Goal: Communication & Community: Share content

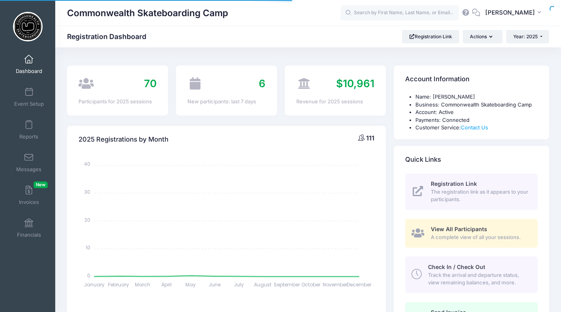
select select
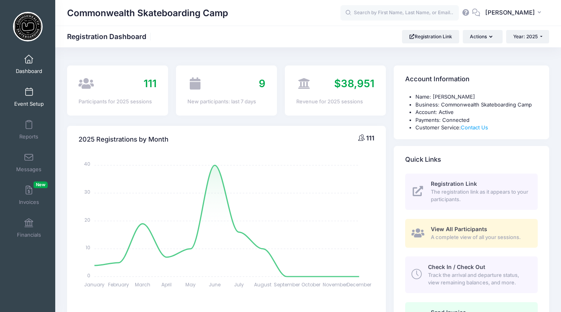
click at [29, 96] on span at bounding box center [29, 92] width 0 height 9
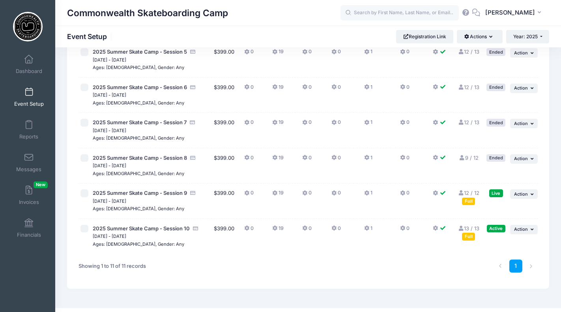
scroll to position [266, 0]
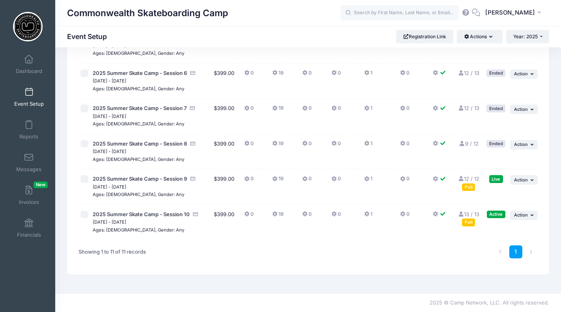
drag, startPoint x: 93, startPoint y: 223, endPoint x: 159, endPoint y: 223, distance: 66.3
click at [159, 223] on span "[DATE] - [DATE]" at bounding box center [151, 222] width 117 height 8
copy small "[DATE] - [DATE]"
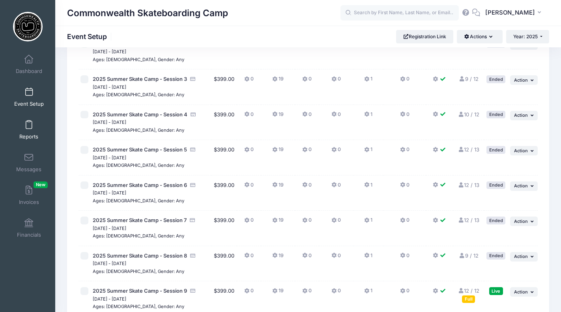
scroll to position [153, 0]
click at [29, 164] on link "Messages" at bounding box center [28, 163] width 37 height 28
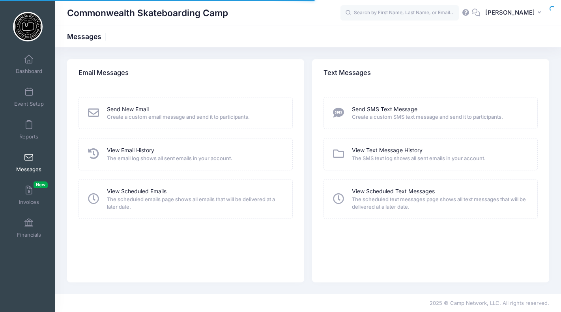
click at [130, 104] on div "Send New Email Create a custom email message and send it to participants." at bounding box center [186, 113] width 214 height 32
click at [131, 108] on link "Send New Email" at bounding box center [128, 109] width 42 height 8
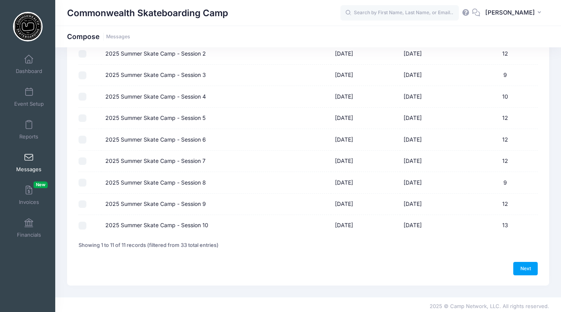
scroll to position [131, 0]
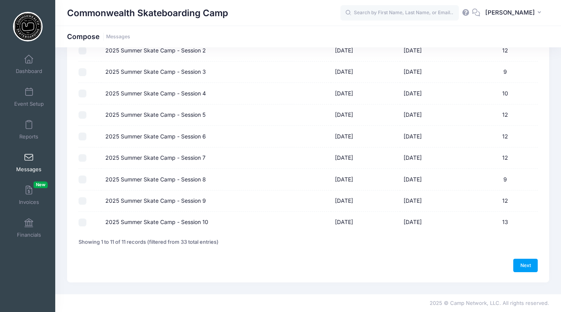
click at [82, 223] on input "2025 Summer Skate Camp - Session 10" at bounding box center [83, 223] width 8 height 8
checkbox input "true"
drag, startPoint x: 528, startPoint y: 268, endPoint x: 519, endPoint y: 264, distance: 9.5
click at [528, 267] on link "Next" at bounding box center [525, 265] width 24 height 13
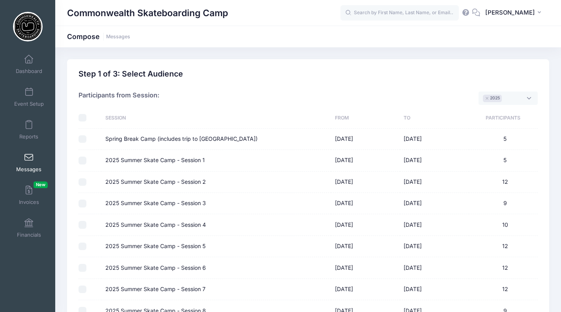
select select "50"
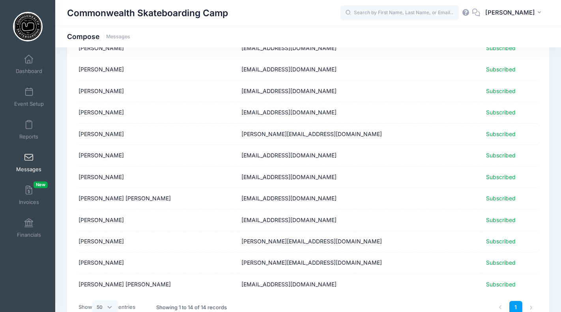
scroll to position [192, 0]
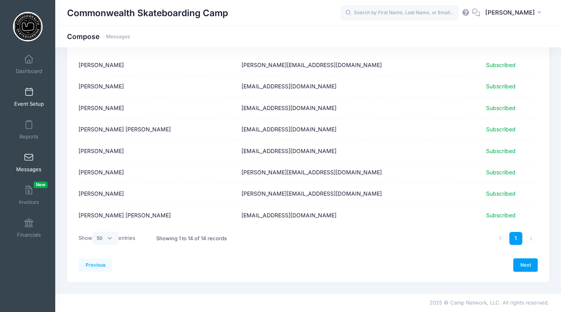
click at [24, 94] on link "Event Setup" at bounding box center [28, 97] width 37 height 28
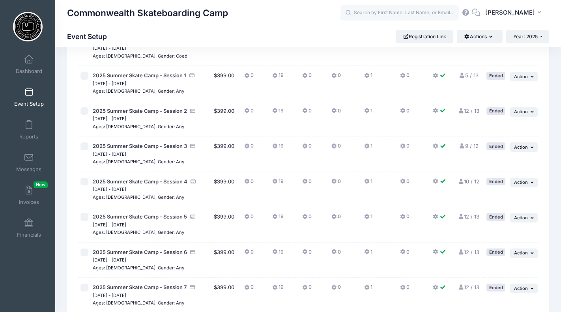
scroll to position [266, 0]
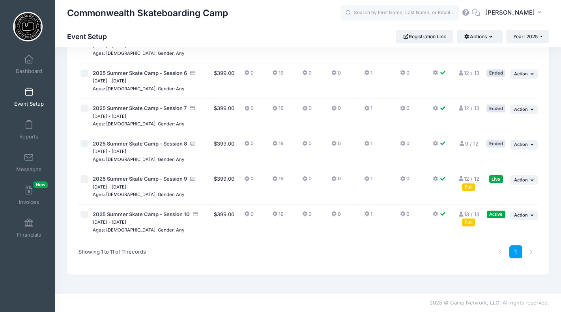
click at [469, 213] on link "13 / 13 Full" at bounding box center [469, 218] width 22 height 14
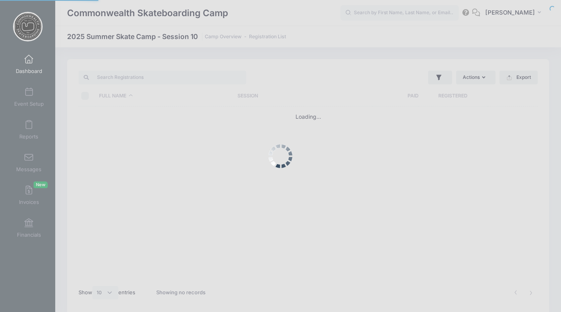
select select "10"
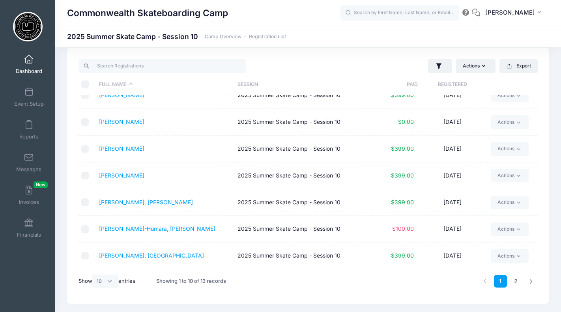
scroll to position [13, 0]
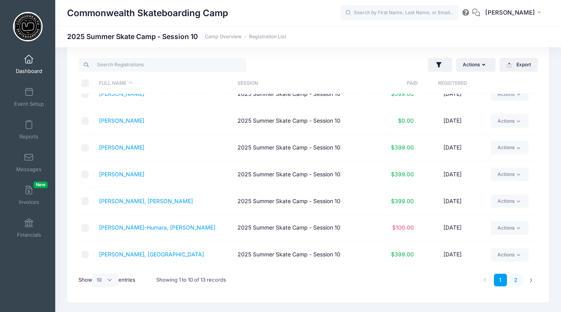
click at [515, 279] on link "2" at bounding box center [515, 280] width 13 height 13
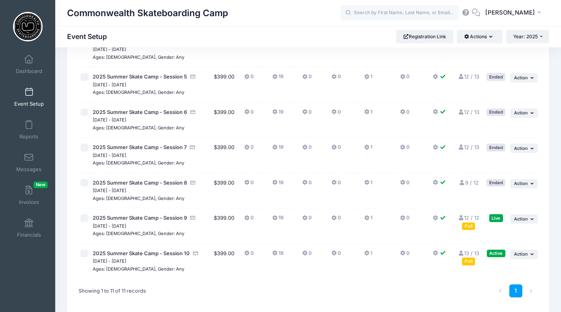
scroll to position [266, 0]
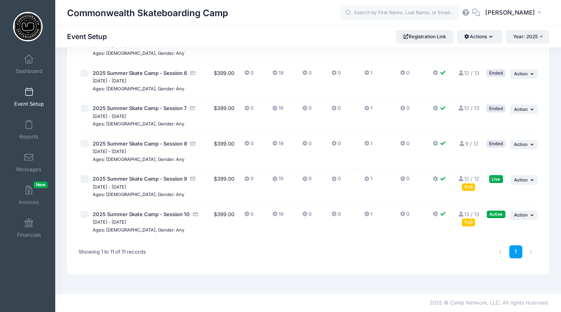
click at [475, 213] on link "13 / 13 Full" at bounding box center [469, 218] width 22 height 14
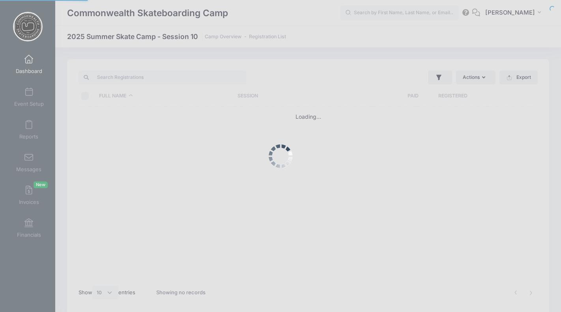
select select "10"
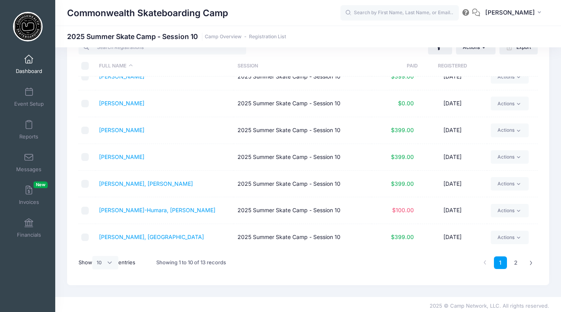
scroll to position [33, 0]
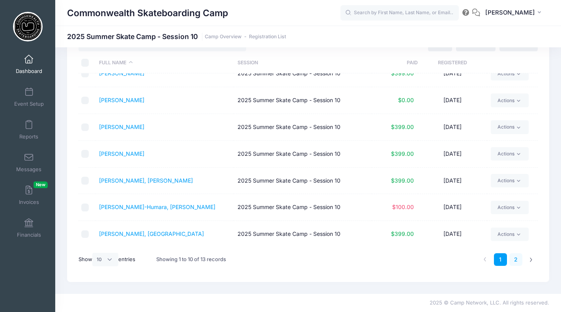
click at [517, 257] on link "2" at bounding box center [515, 259] width 13 height 13
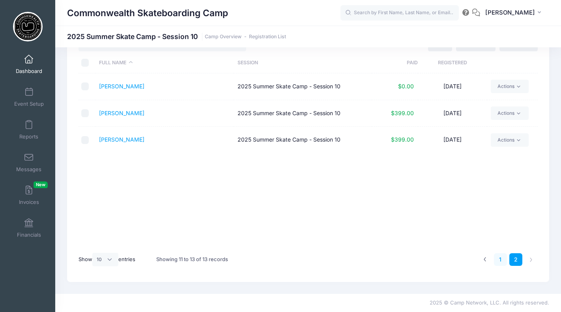
click at [502, 258] on link "1" at bounding box center [500, 259] width 13 height 13
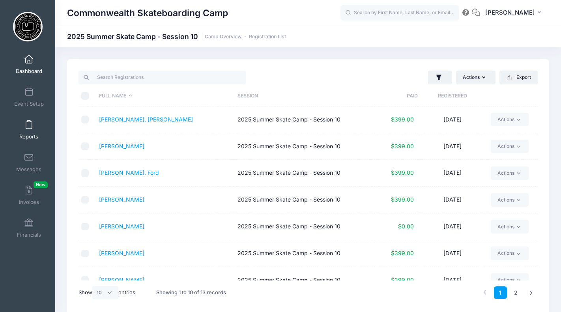
click at [24, 127] on link "Reports" at bounding box center [28, 130] width 37 height 28
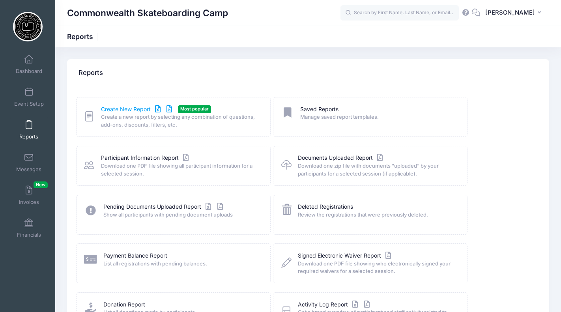
click at [125, 108] on link "Create New Report" at bounding box center [137, 109] width 73 height 8
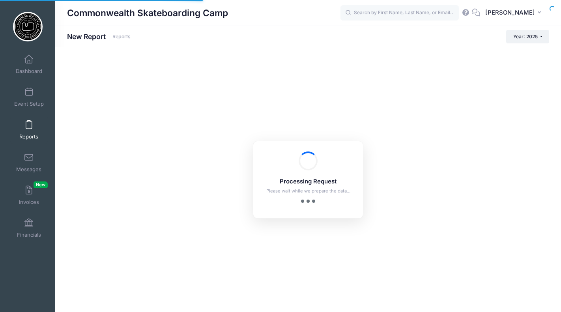
checkbox input "true"
click at [29, 156] on span at bounding box center [29, 157] width 0 height 9
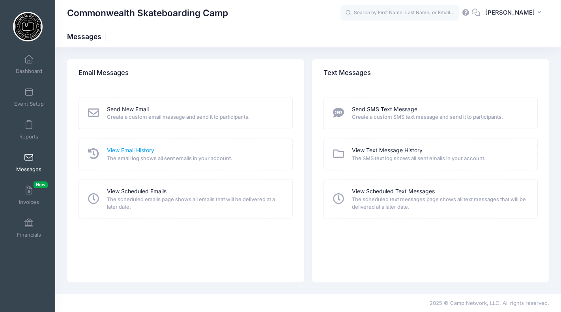
click at [139, 153] on link "View Email History" at bounding box center [130, 150] width 47 height 8
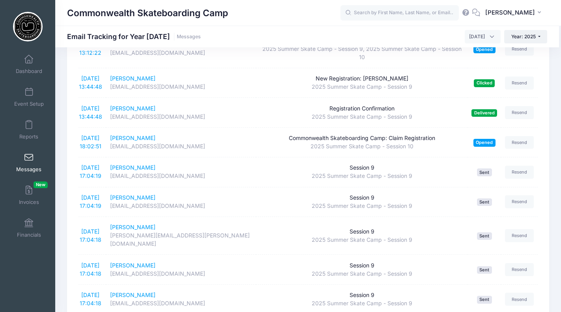
scroll to position [317, 0]
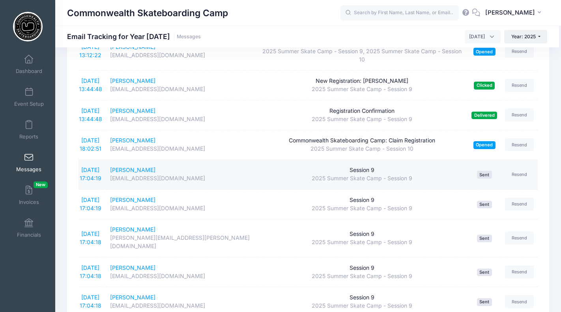
click at [88, 174] on td "8/6/2025 17:04:19" at bounding box center [93, 175] width 28 height 30
click at [87, 169] on link "8/6/2025 17:04:19" at bounding box center [91, 173] width 22 height 15
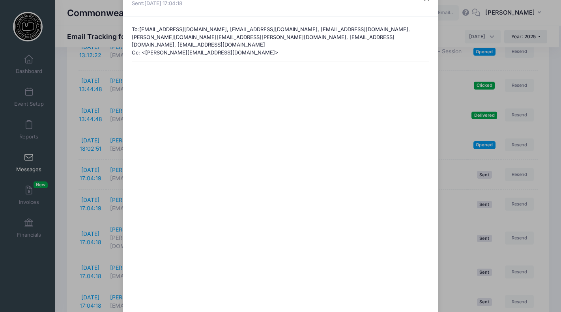
scroll to position [0, 0]
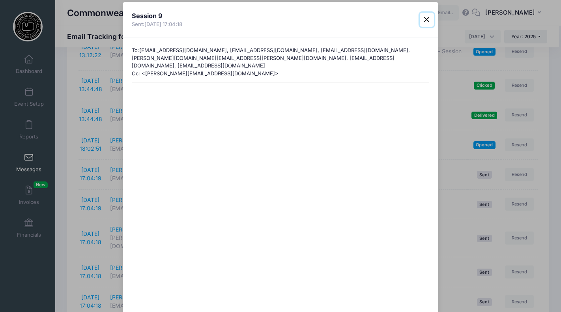
click at [428, 19] on button "Close" at bounding box center [427, 20] width 14 height 14
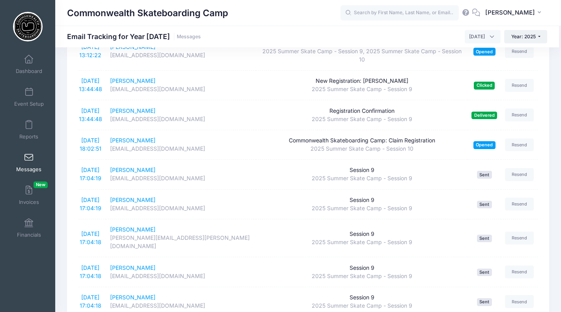
click at [29, 160] on span at bounding box center [29, 157] width 0 height 9
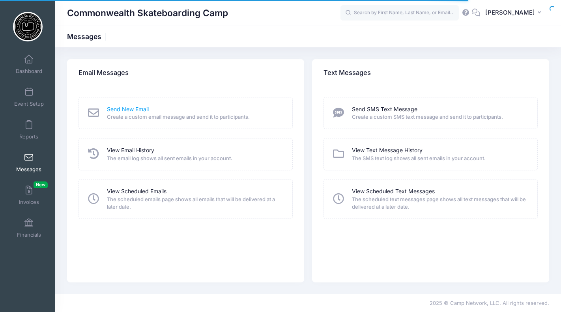
click at [123, 107] on link "Send New Email" at bounding box center [128, 109] width 42 height 8
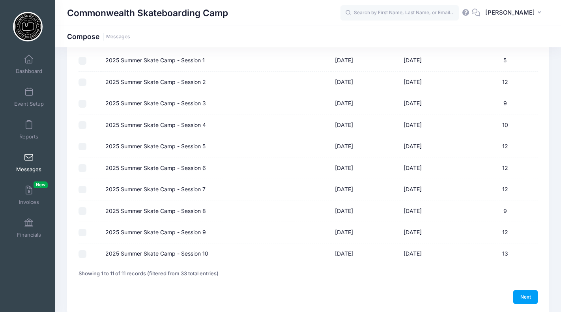
scroll to position [131, 0]
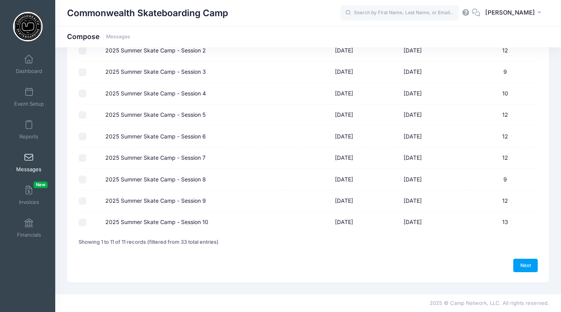
click at [81, 224] on input "2025 Summer Skate Camp - Session 10" at bounding box center [83, 223] width 8 height 8
checkbox input "true"
click at [529, 267] on link "Next" at bounding box center [525, 265] width 24 height 13
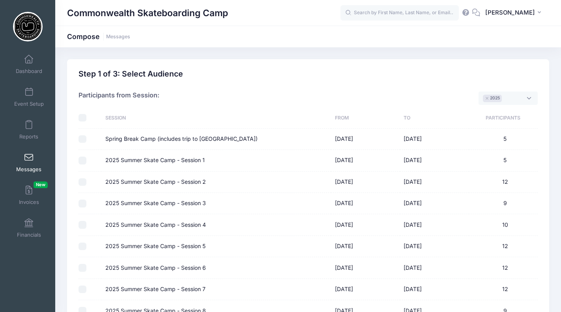
select select "50"
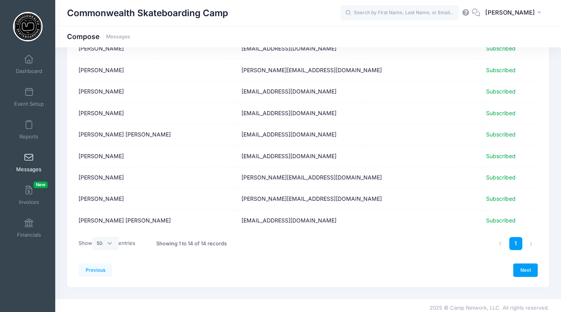
scroll to position [192, 0]
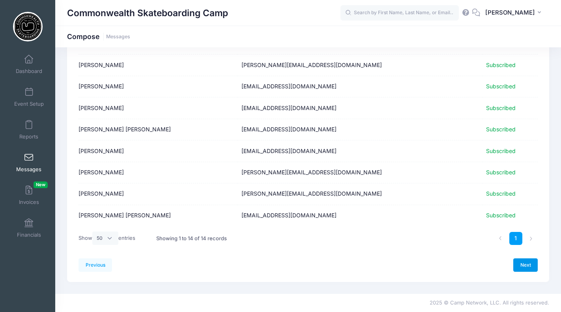
click at [530, 264] on link "Next" at bounding box center [525, 264] width 24 height 13
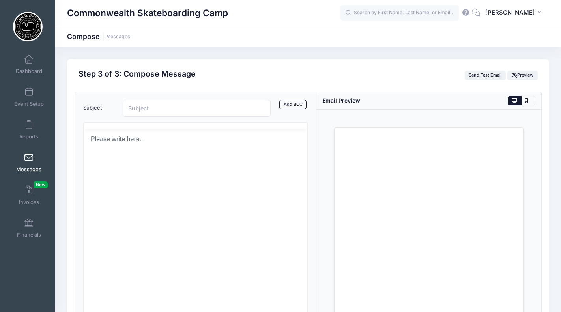
scroll to position [0, 0]
click at [189, 112] on input "Subject" at bounding box center [197, 108] width 148 height 17
type input "S"
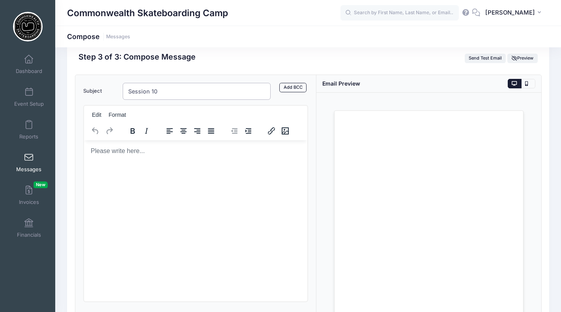
scroll to position [9, 0]
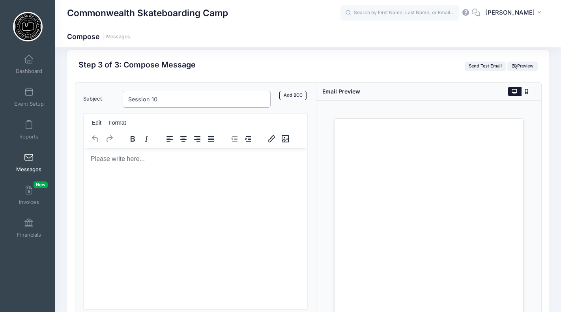
type input "Session 10"
click at [200, 169] on html at bounding box center [195, 158] width 223 height 21
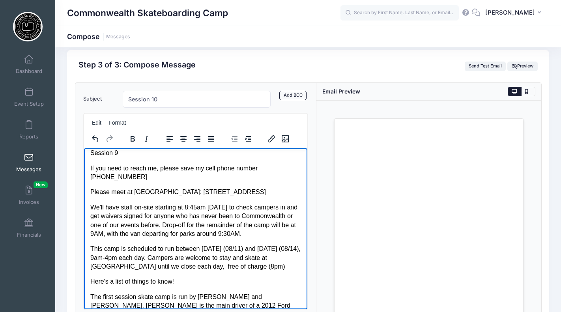
scroll to position [0, 0]
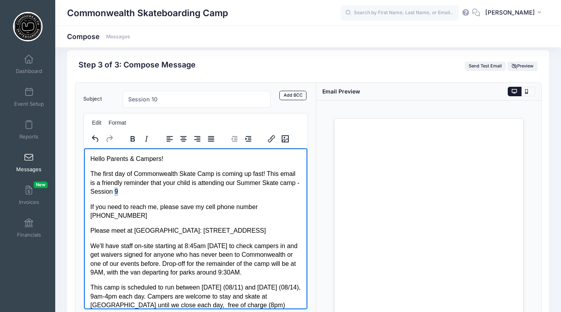
click at [122, 193] on p "The first day of Commonwealth Skate Camp is coming up fast! This email is a fri…" at bounding box center [195, 182] width 211 height 26
click at [135, 191] on p "The first day of Commonwealth Skate Camp is coming up fast! This email is a fri…" at bounding box center [195, 182] width 211 height 26
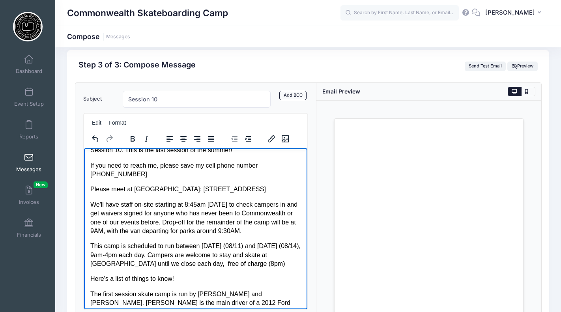
scroll to position [42, 0]
click at [205, 99] on input "Session 10" at bounding box center [197, 99] width 148 height 17
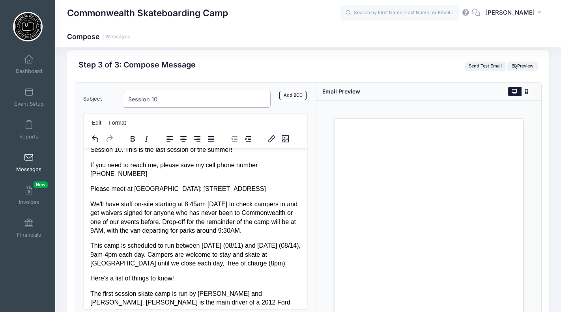
paste input "[DATE] - [DATE]"
click at [225, 97] on input "Session 10 Aug 18, 2025 - Aug 21, 2025" at bounding box center [197, 99] width 148 height 17
click at [183, 97] on input "Session 10 Aug 18, 2025 - Aug 21" at bounding box center [197, 99] width 148 height 17
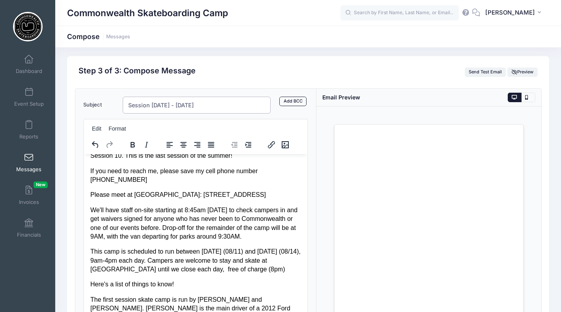
click at [157, 105] on input "Session 10 Aug 18 - Aug 21" at bounding box center [197, 105] width 148 height 17
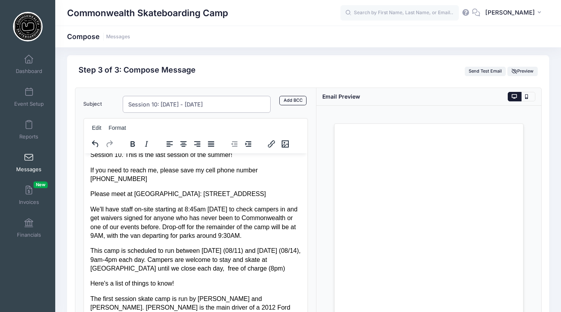
type input "Session 10: Aug 18 - Aug 21"
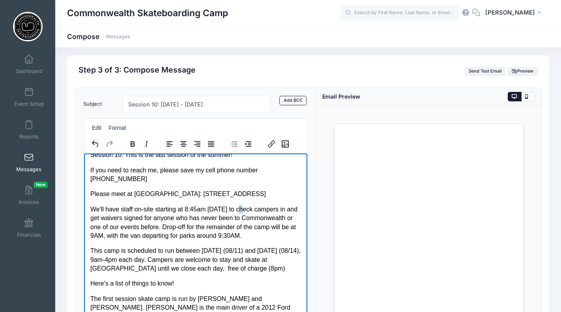
click at [251, 209] on p "We'll have staff on-site starting at 8:45am Monday 08/11 to check campers in an…" at bounding box center [195, 223] width 211 height 36
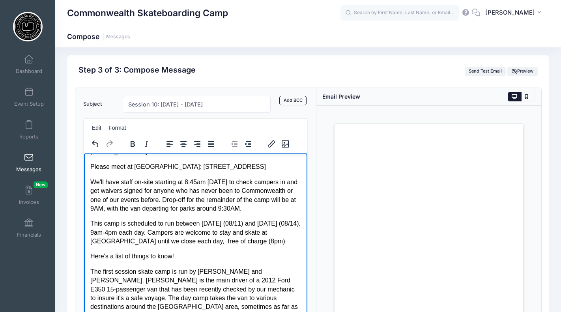
scroll to position [69, 0]
click at [246, 224] on p "This camp is scheduled to run between Monday (08/11) and Thursday (08/14), 9am-…" at bounding box center [195, 232] width 211 height 26
drag, startPoint x: 104, startPoint y: 233, endPoint x: 109, endPoint y: 234, distance: 5.1
click at [109, 234] on p "This camp is scheduled to run between Monday (08/18) and Thursday (08/14), 9am-…" at bounding box center [195, 232] width 211 height 26
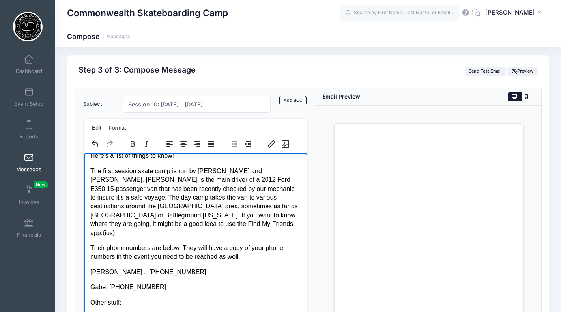
scroll to position [170, 0]
click at [129, 179] on p "The first session skate camp is run by Nicholas Pelester and Gabe Steaderman. N…" at bounding box center [195, 201] width 211 height 71
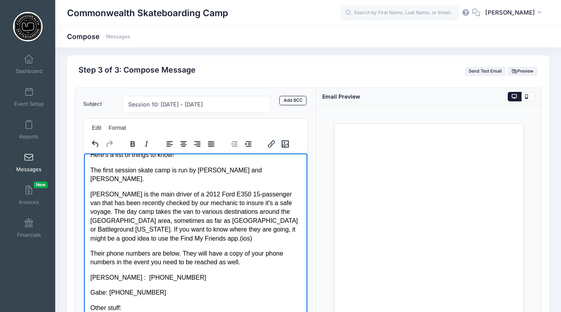
click at [298, 204] on p "Nicholas is the main driver of a 2012 Ford E350 15-passenger van that has been …" at bounding box center [195, 216] width 211 height 53
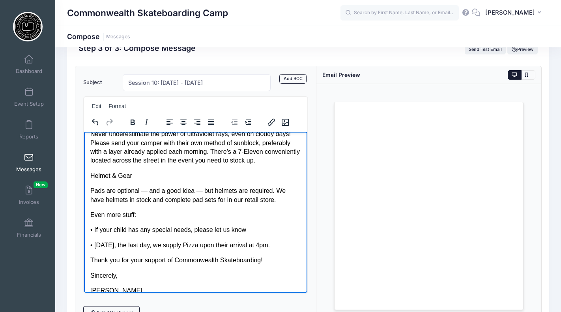
scroll to position [28, 0]
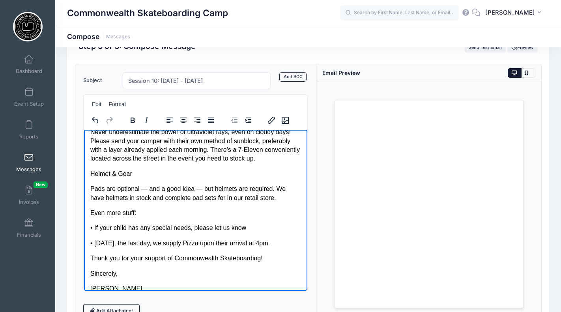
click at [286, 239] on p "• On Thursday, the last day, we supply Pizza upon their arrival at 4pm." at bounding box center [195, 243] width 211 height 9
click at [291, 239] on p "• On Thursday, the last day, we supply Pizza upon their arrival at 4pm." at bounding box center [195, 243] width 211 height 9
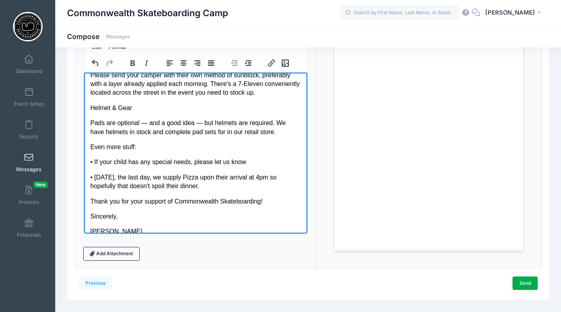
scroll to position [86, 0]
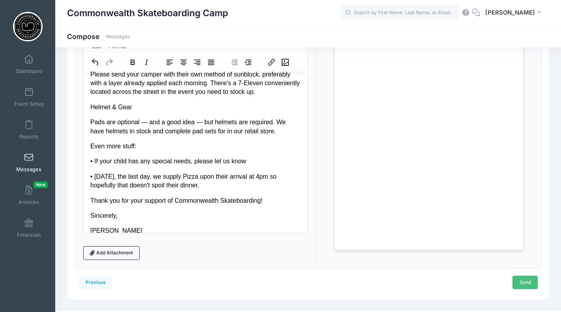
click at [526, 283] on link "Send" at bounding box center [524, 282] width 25 height 13
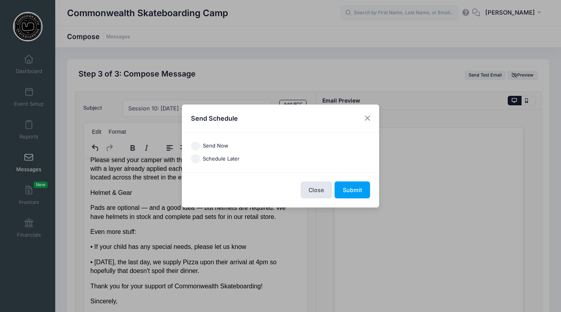
click at [214, 144] on label "Send Now" at bounding box center [216, 146] width 26 height 8
click at [200, 144] on input "Send Now" at bounding box center [195, 146] width 9 height 9
radio input "true"
click at [355, 189] on button "Submit" at bounding box center [353, 189] width 36 height 17
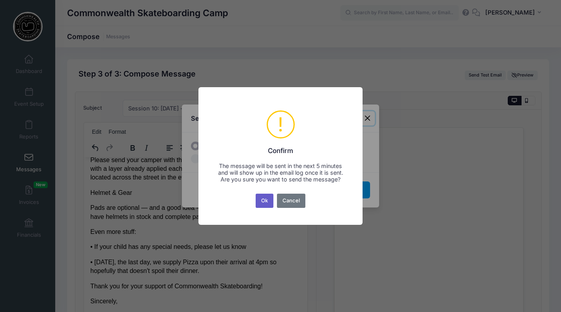
click at [264, 203] on button "Ok" at bounding box center [265, 201] width 18 height 14
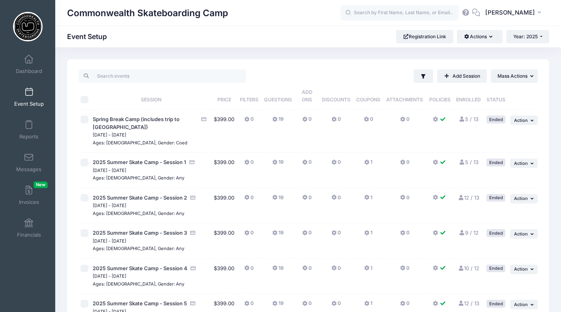
scroll to position [3, 0]
